Goal: Find specific page/section: Find specific page/section

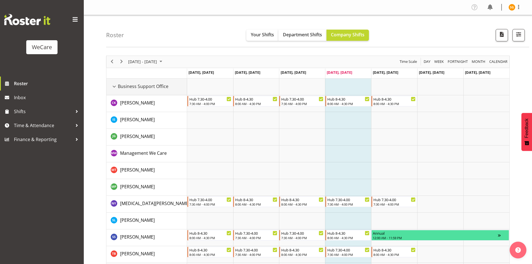
click at [116, 87] on div "Business Support Office resource" at bounding box center [114, 86] width 7 height 7
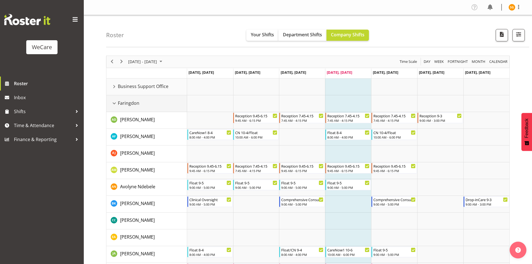
click at [115, 104] on div "Faringdon resource" at bounding box center [114, 103] width 7 height 7
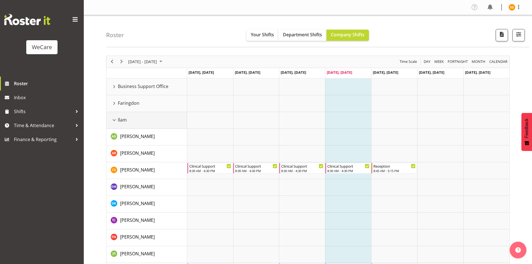
click at [114, 120] on div "Ilam resource" at bounding box center [114, 119] width 7 height 7
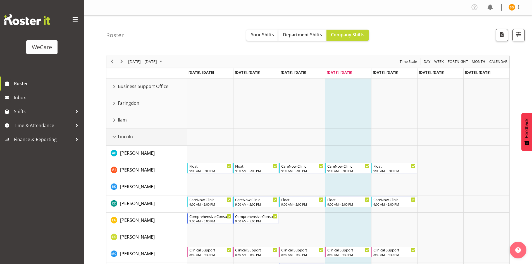
click at [115, 139] on div "Lincoln resource" at bounding box center [114, 136] width 7 height 7
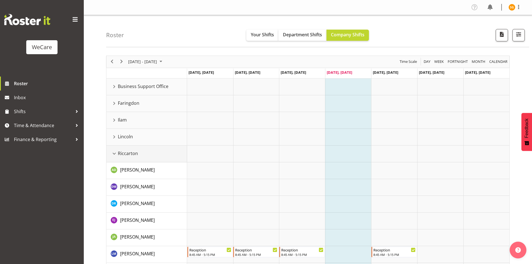
click at [116, 151] on div "Riccarton resource" at bounding box center [114, 153] width 7 height 7
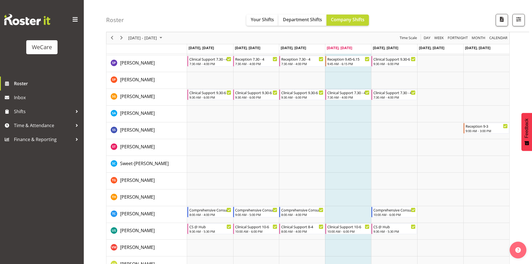
scroll to position [752, 0]
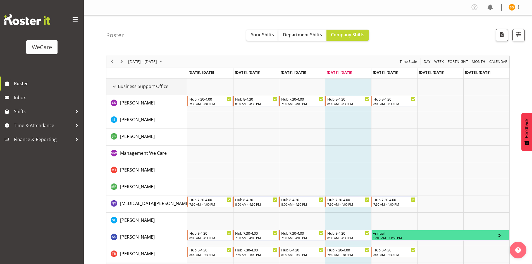
click at [114, 85] on div "Business Support Office resource" at bounding box center [114, 86] width 7 height 7
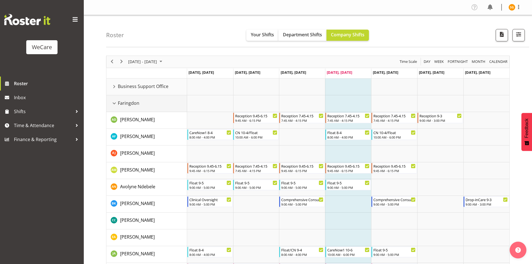
click at [114, 102] on div "Faringdon resource" at bounding box center [114, 103] width 7 height 7
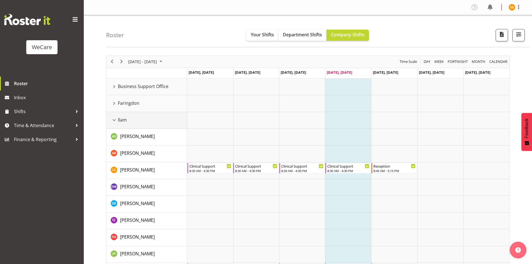
click at [115, 120] on div "Ilam resource" at bounding box center [114, 119] width 7 height 7
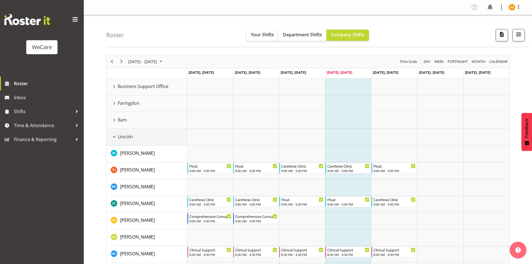
click at [115, 137] on div "Lincoln resource" at bounding box center [114, 136] width 7 height 7
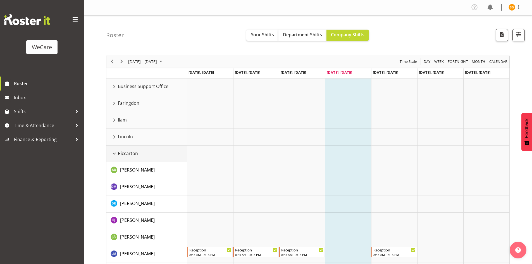
click at [114, 154] on div "Riccarton resource" at bounding box center [114, 153] width 7 height 7
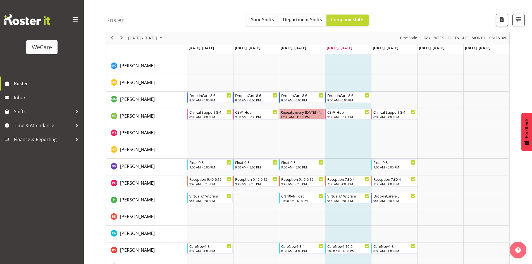
scroll to position [556, 0]
